Goal: Check status: Check status

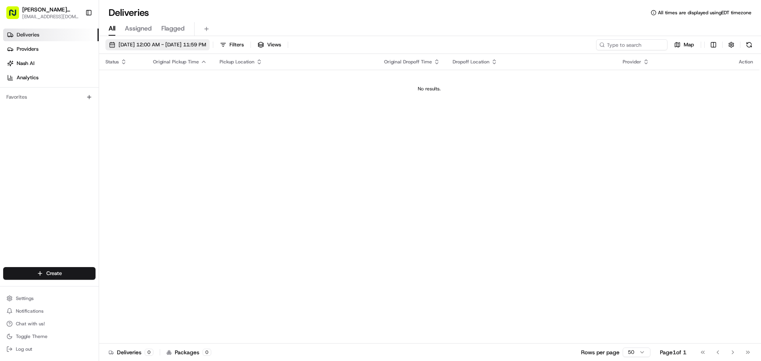
click at [160, 45] on span "[DATE] 12:00 AM - [DATE] 11:59 PM" at bounding box center [162, 44] width 88 height 7
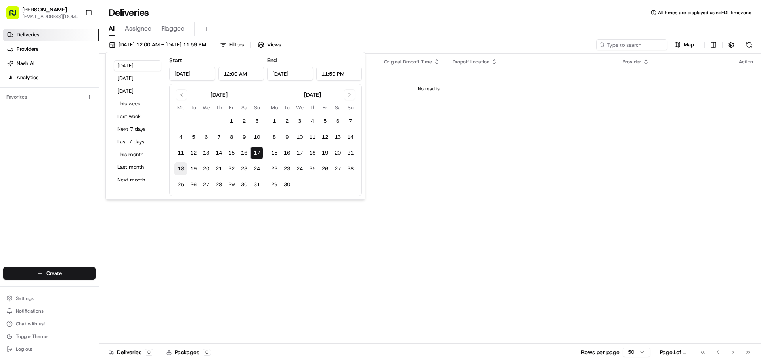
click at [178, 168] on button "18" at bounding box center [180, 168] width 13 height 13
type input "[DATE]"
click at [397, 108] on div "Status Original Pickup Time Pickup Location Original Dropoff Time Dropoff Locat…" at bounding box center [429, 199] width 660 height 290
